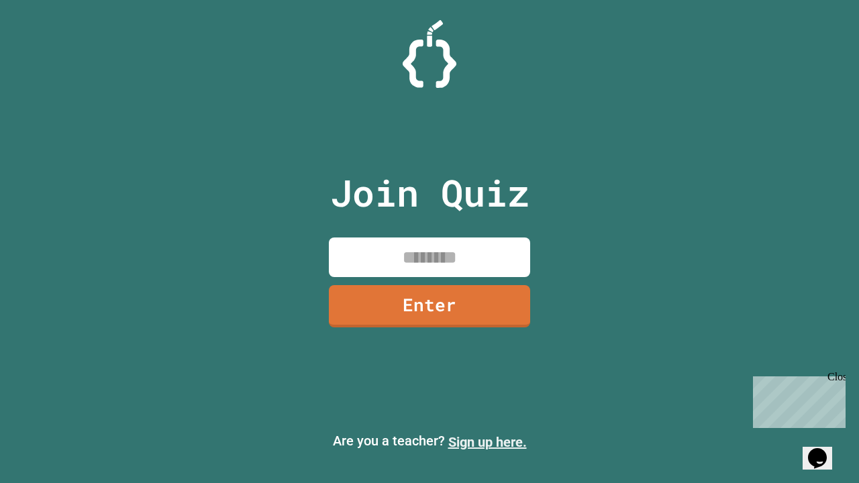
click at [487, 442] on link "Sign up here." at bounding box center [487, 442] width 79 height 16
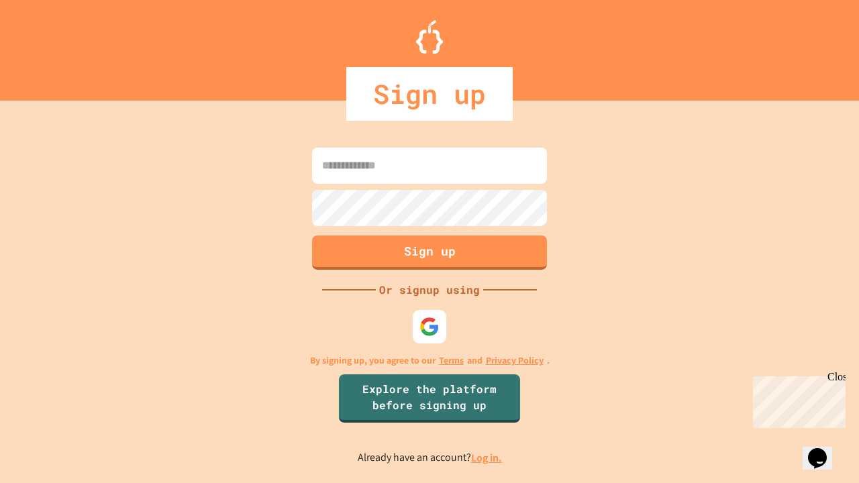
click at [487, 458] on link "Log in." at bounding box center [486, 458] width 31 height 14
